Goal: Transaction & Acquisition: Purchase product/service

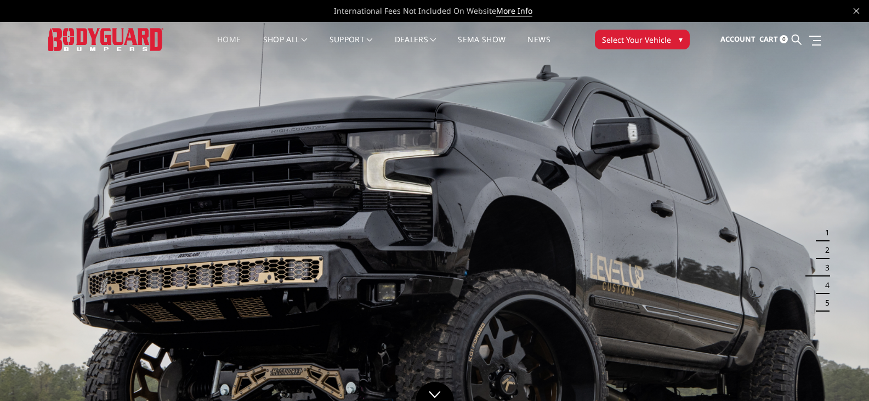
click at [662, 39] on span "Select Your Vehicle" at bounding box center [636, 40] width 69 height 12
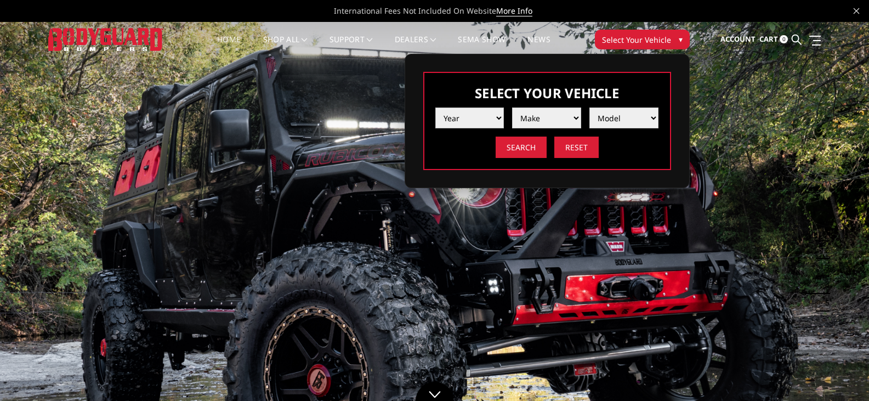
click at [500, 117] on select "Year 2025 2024 2023 2022 2021 2020 2019 2018 2017 2016 2015 2014 2013 2012 2011…" at bounding box center [469, 117] width 69 height 21
select select "yr_2024"
click at [435, 107] on select "Year 2025 2024 2023 2022 2021 2020 2019 2018 2017 2016 2015 2014 2013 2012 2011…" at bounding box center [469, 117] width 69 height 21
click at [544, 120] on select "Make Chevrolet Ford GMC Ram Toyota" at bounding box center [546, 117] width 69 height 21
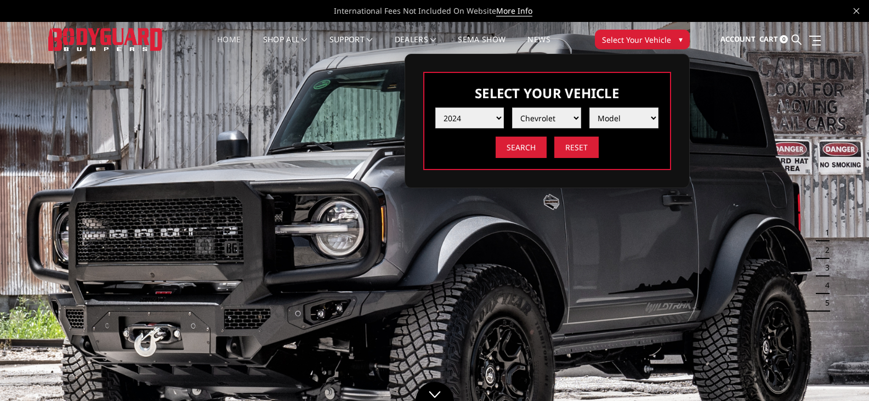
click at [512, 107] on select "Make Chevrolet Ford GMC Ram Toyota" at bounding box center [546, 117] width 69 height 21
click at [553, 121] on select "Make Chevrolet Ford GMC Ram Toyota" at bounding box center [546, 117] width 69 height 21
select select "mk_gmc"
click at [512, 107] on select "Make Chevrolet Ford GMC Ram Toyota" at bounding box center [546, 117] width 69 height 21
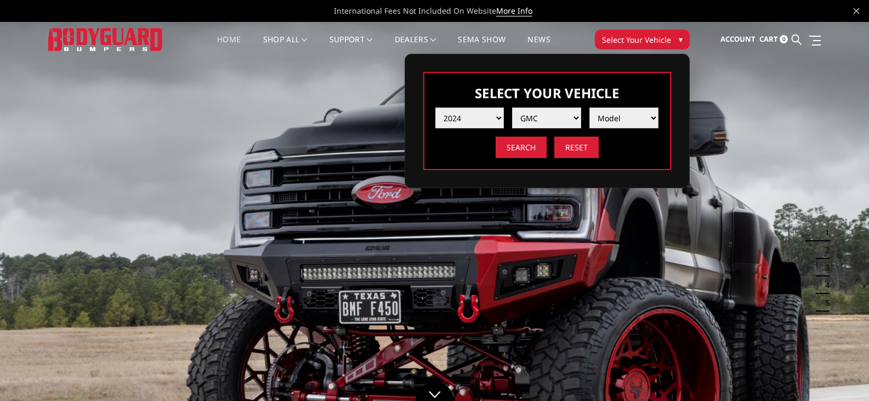
click at [617, 117] on select "Model Sierra 1500 Sierra 2500 / 3500" at bounding box center [623, 117] width 69 height 21
select select "md_sierra-2500-3500"
click at [589, 107] on select "Model Sierra 1500 Sierra 2500 / 3500" at bounding box center [623, 117] width 69 height 21
click at [528, 147] on input "Search" at bounding box center [521, 147] width 51 height 21
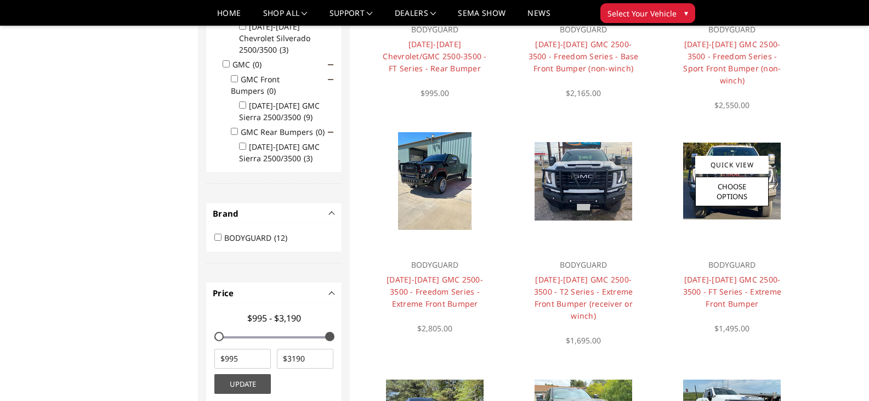
scroll to position [307, 0]
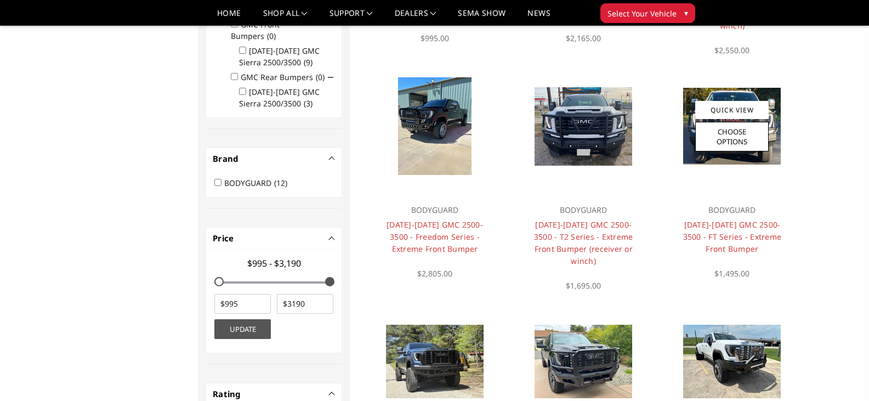
click at [774, 161] on img at bounding box center [732, 126] width 98 height 77
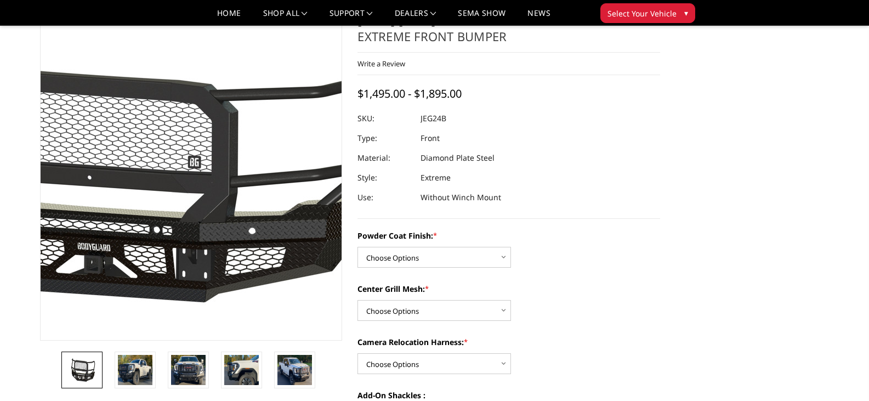
scroll to position [55, 0]
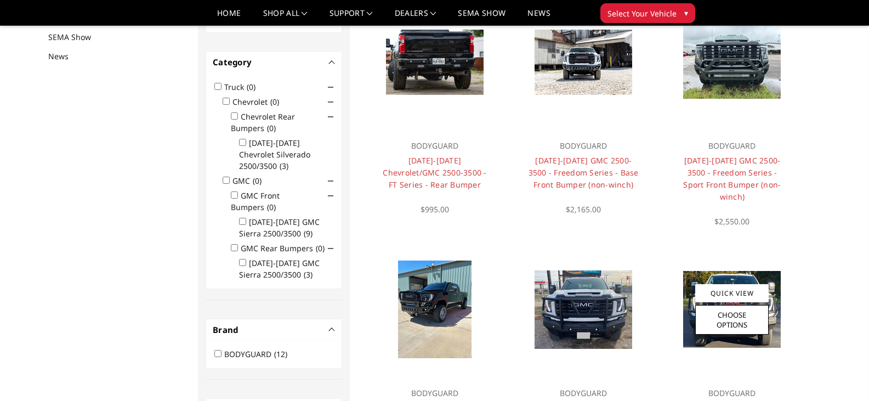
scroll to position [164, 0]
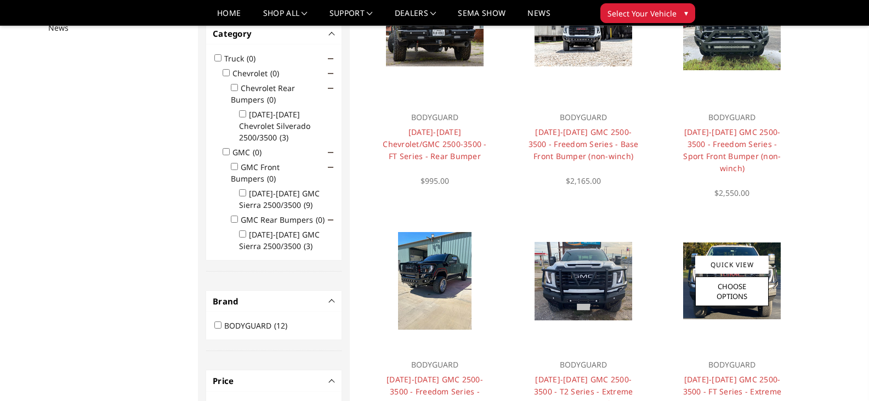
click at [775, 272] on img at bounding box center [732, 280] width 98 height 77
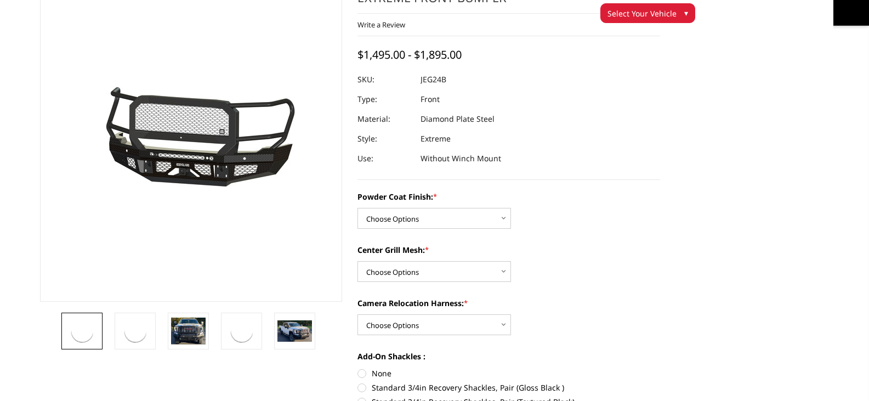
scroll to position [110, 0]
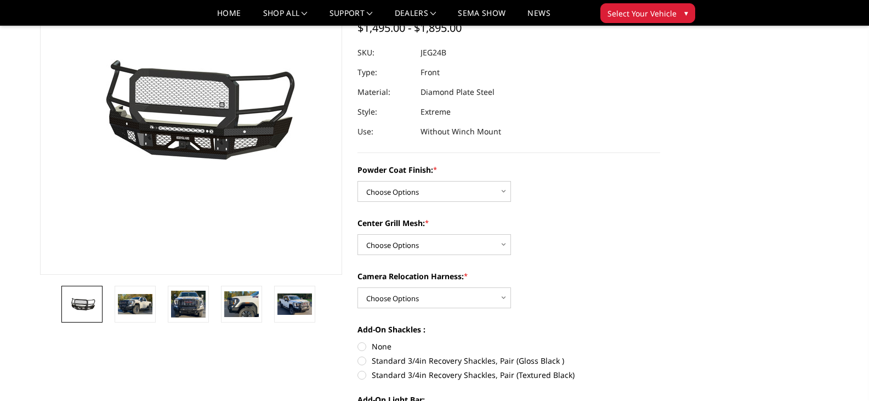
click at [200, 154] on img at bounding box center [181, 111] width 702 height 328
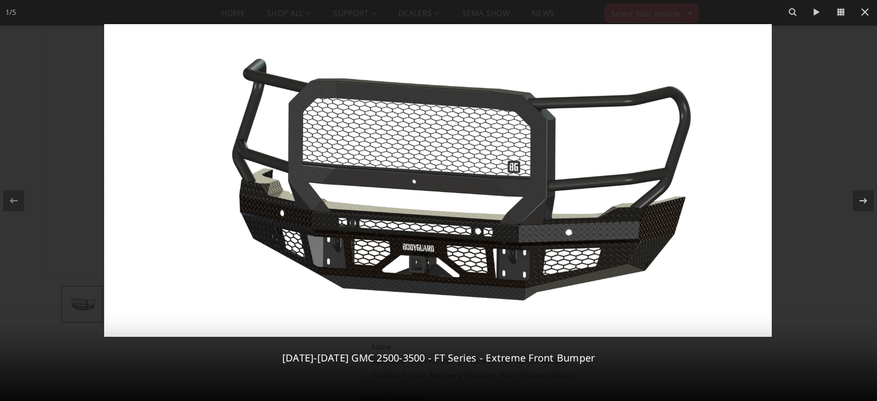
click at [33, 169] on div at bounding box center [438, 200] width 877 height 401
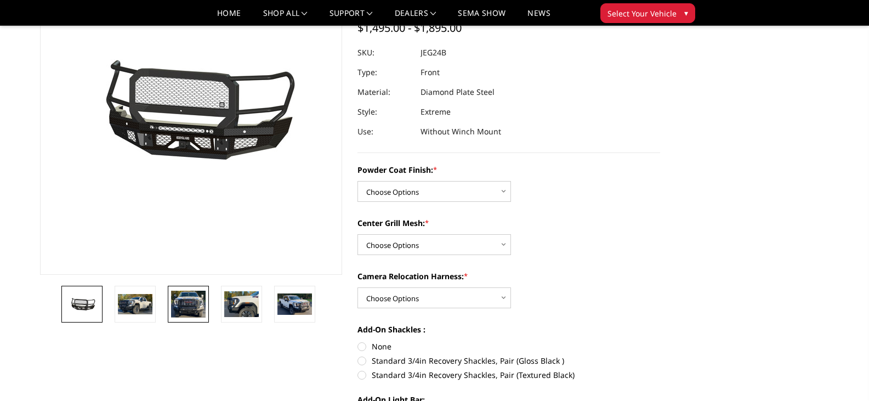
click at [175, 302] on img at bounding box center [188, 304] width 35 height 27
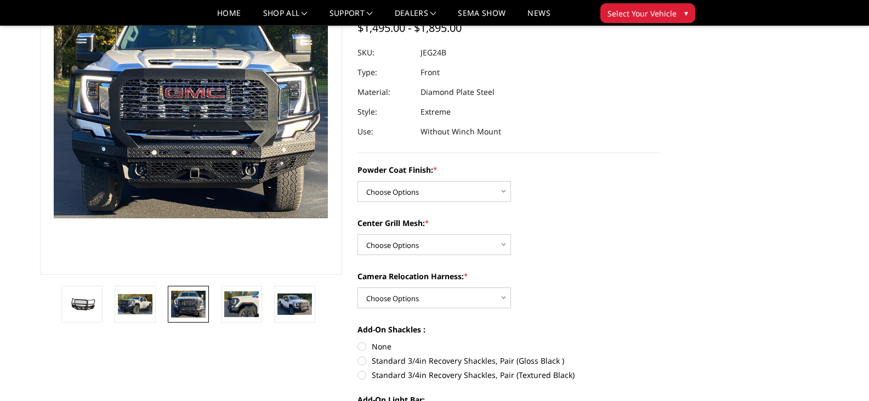
scroll to position [66, 0]
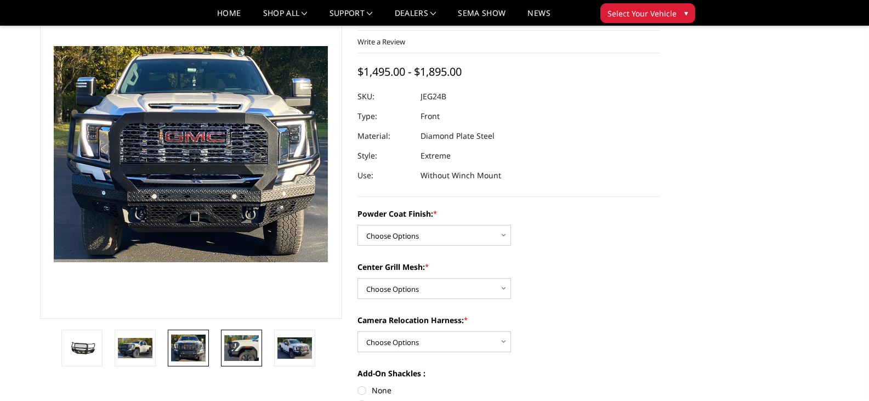
click at [240, 335] on img at bounding box center [241, 347] width 35 height 25
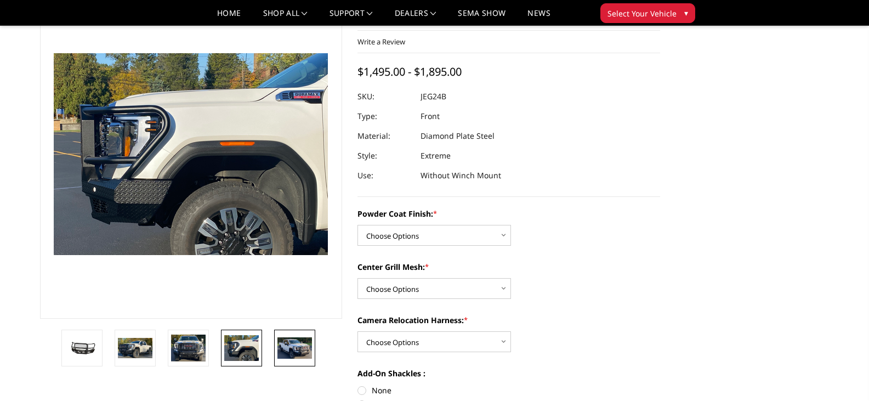
scroll to position [73, 0]
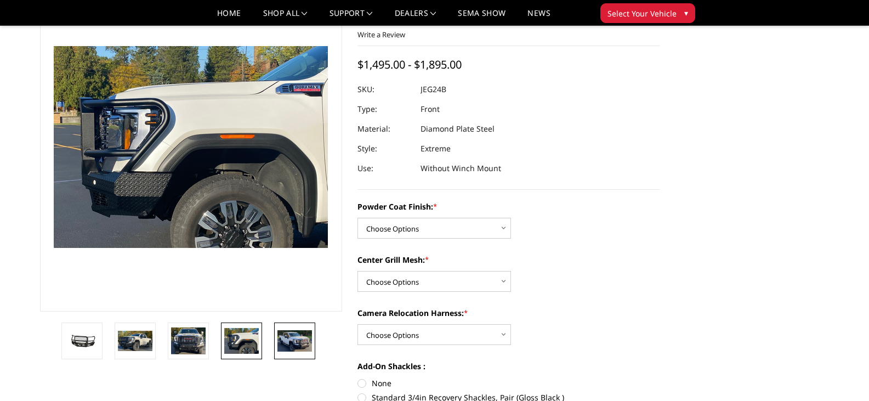
click at [286, 343] on img at bounding box center [294, 340] width 35 height 21
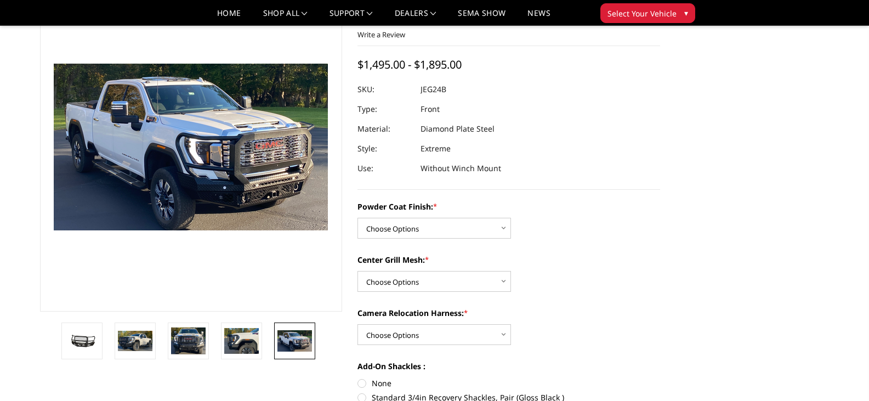
scroll to position [90, 0]
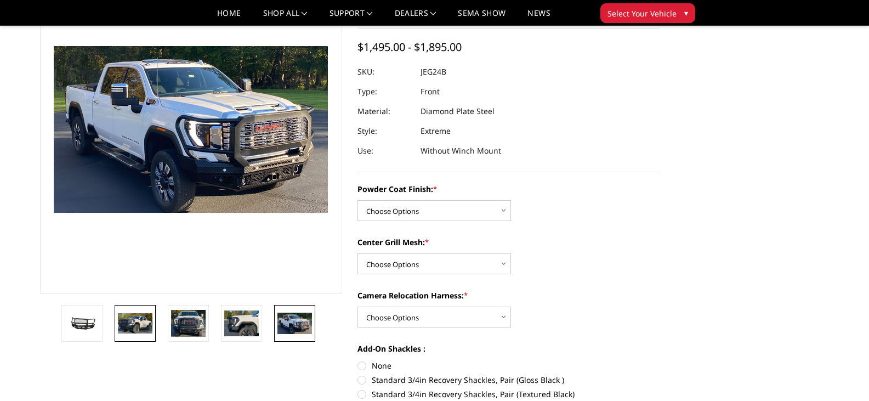
click at [145, 328] on img at bounding box center [135, 323] width 35 height 20
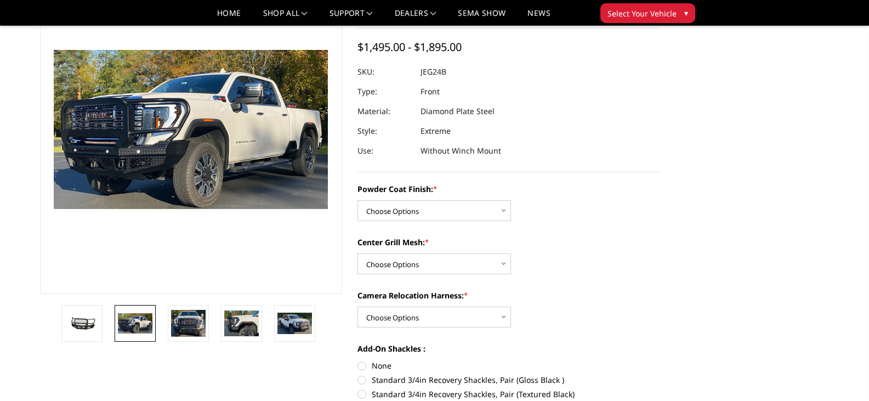
scroll to position [94, 0]
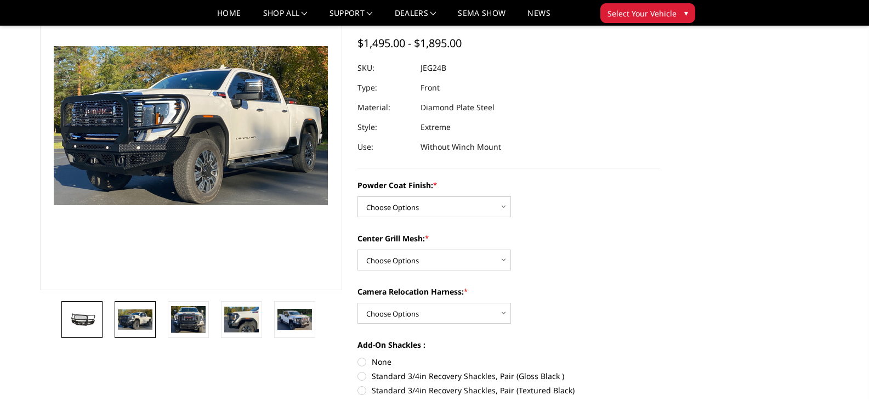
click at [92, 322] on img at bounding box center [82, 319] width 35 height 16
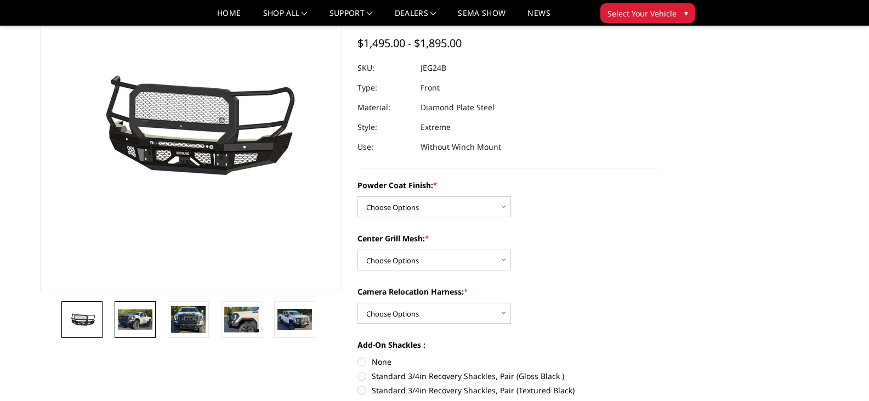
click at [136, 323] on img at bounding box center [135, 319] width 35 height 20
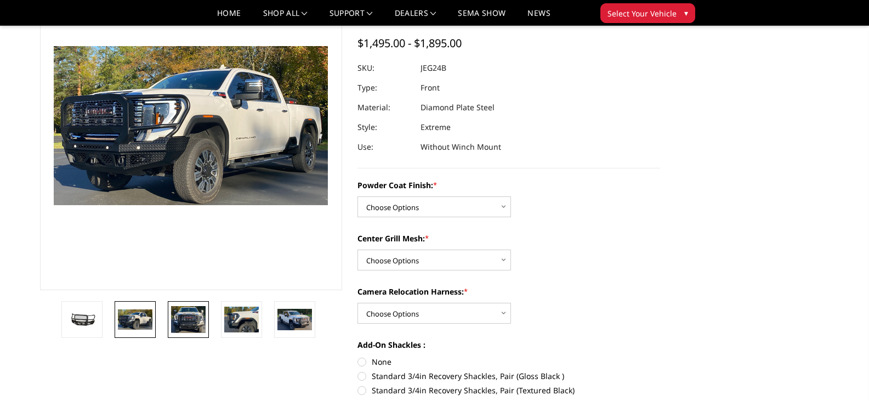
click at [173, 321] on img at bounding box center [188, 319] width 35 height 27
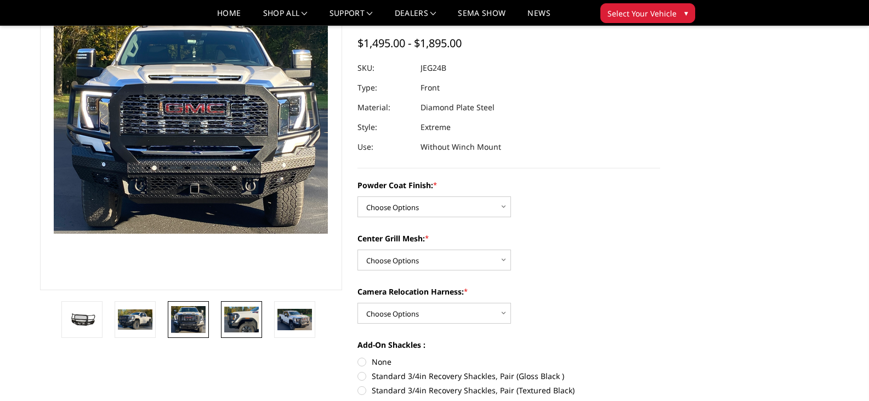
click at [223, 314] on link at bounding box center [241, 319] width 41 height 37
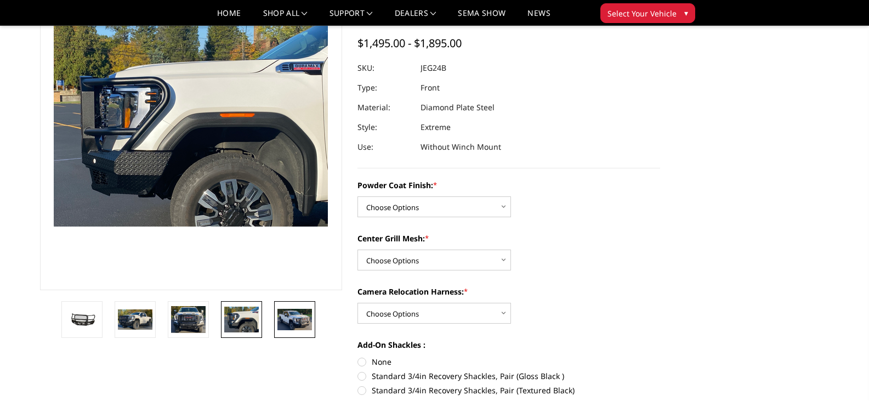
click at [281, 316] on img at bounding box center [294, 319] width 35 height 21
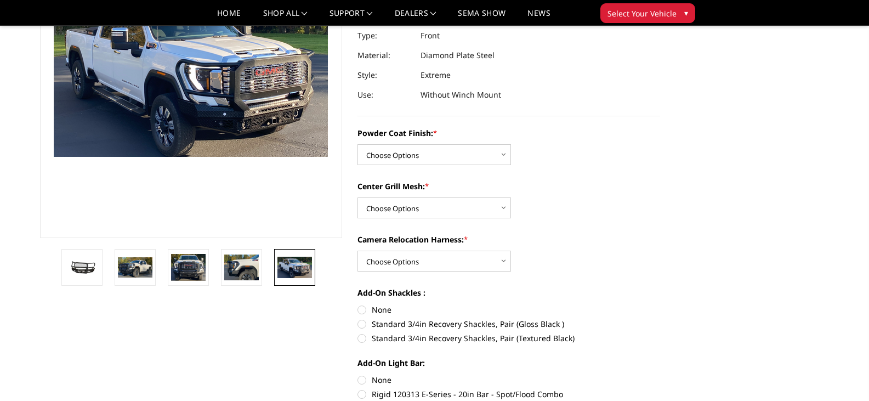
scroll to position [149, 0]
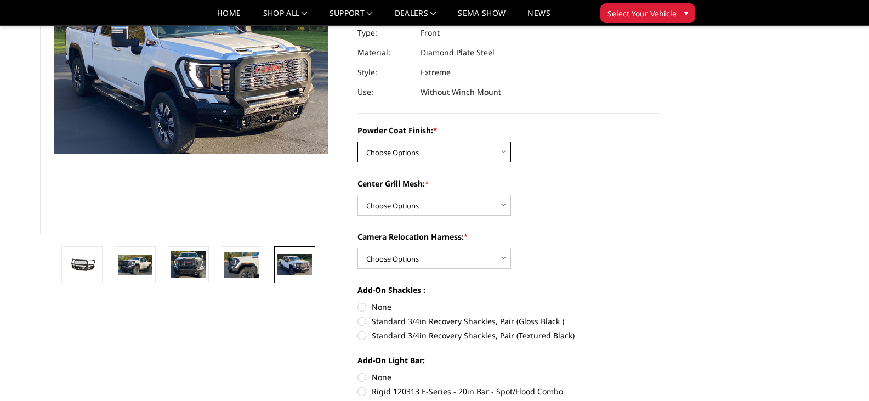
click at [420, 150] on select "Choose Options Bare Metal Gloss Black Powder Coat Textured Black Powder Coat" at bounding box center [433, 151] width 153 height 21
click at [470, 153] on select "Choose Options Bare Metal Gloss Black Powder Coat Textured Black Powder Coat" at bounding box center [433, 151] width 153 height 21
select select "3285"
click at [357, 141] on select "Choose Options Bare Metal Gloss Black Powder Coat Textured Black Powder Coat" at bounding box center [433, 151] width 153 height 21
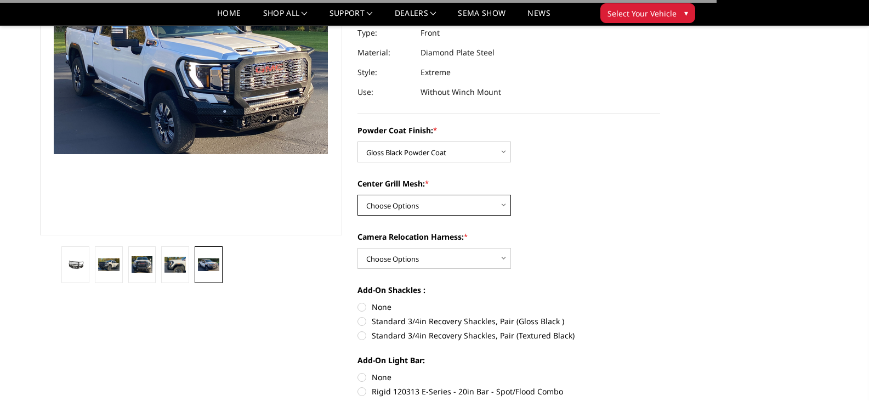
click at [467, 206] on select "Choose Options WITH Expanded Metal in Center Grill WITHOUT Expanded Metal in Ce…" at bounding box center [433, 205] width 153 height 21
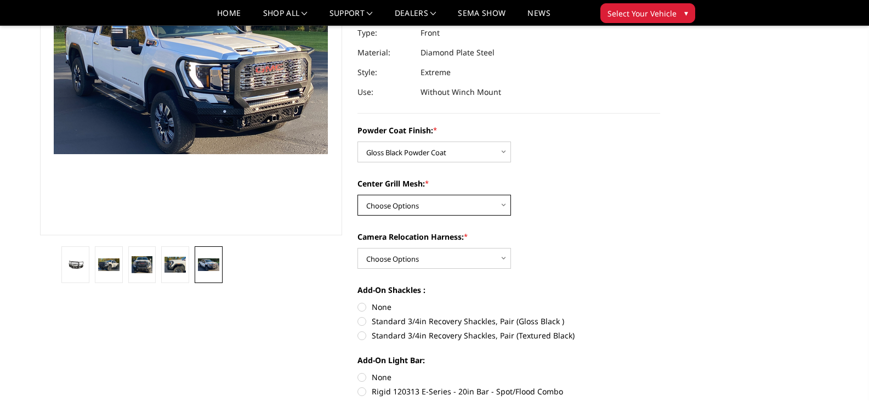
select select "3287"
click at [357, 195] on select "Choose Options WITH Expanded Metal in Center Grill WITHOUT Expanded Metal in Ce…" at bounding box center [433, 205] width 153 height 21
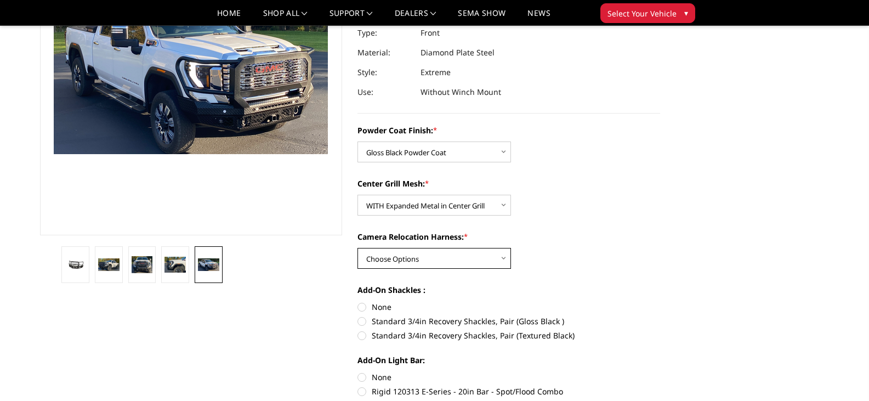
click at [441, 258] on select "Choose Options WITH Camera Relocation Harness WITHOUT Camera Relocation Harness" at bounding box center [433, 258] width 153 height 21
select select "3290"
click at [357, 248] on select "Choose Options WITH Camera Relocation Harness WITHOUT Camera Relocation Harness" at bounding box center [433, 258] width 153 height 21
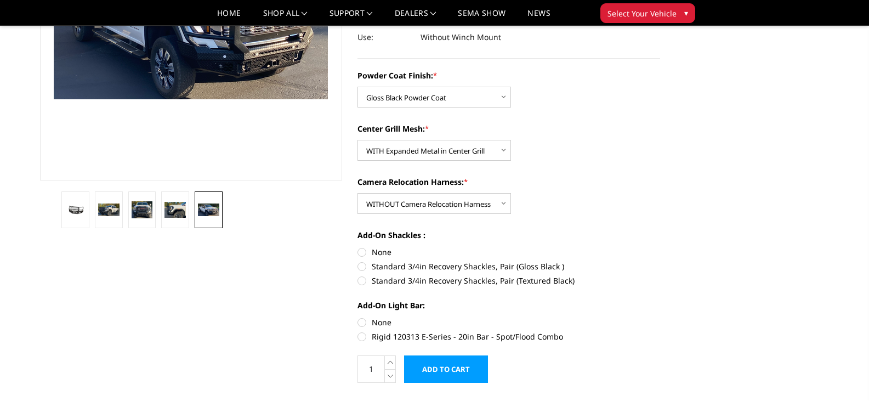
click at [359, 253] on label "None" at bounding box center [508, 252] width 303 height 12
click at [358, 247] on input "None" at bounding box center [357, 246] width 1 height 1
radio input "true"
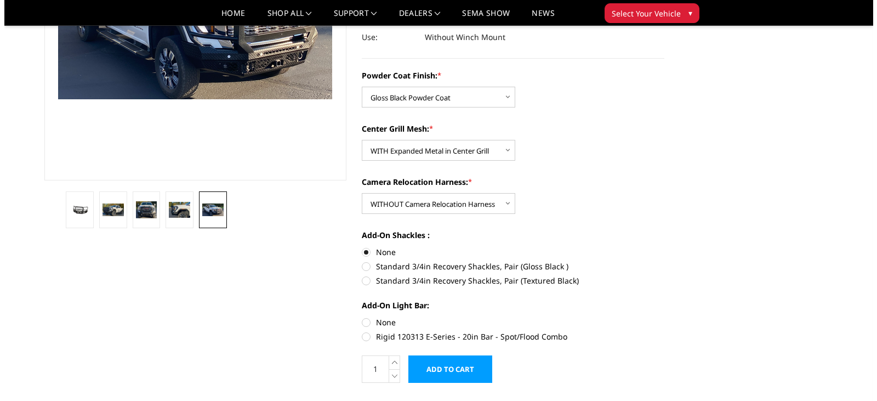
scroll to position [259, 0]
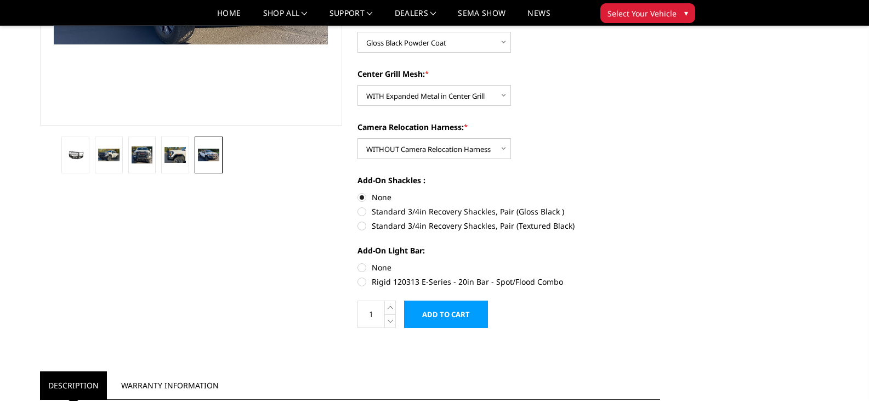
click at [363, 265] on label "None" at bounding box center [508, 267] width 303 height 12
click at [358, 262] on input "None" at bounding box center [357, 261] width 1 height 1
radio input "true"
click at [461, 320] on input "Add to Cart" at bounding box center [446, 313] width 84 height 27
